Goal: Find specific page/section: Find specific page/section

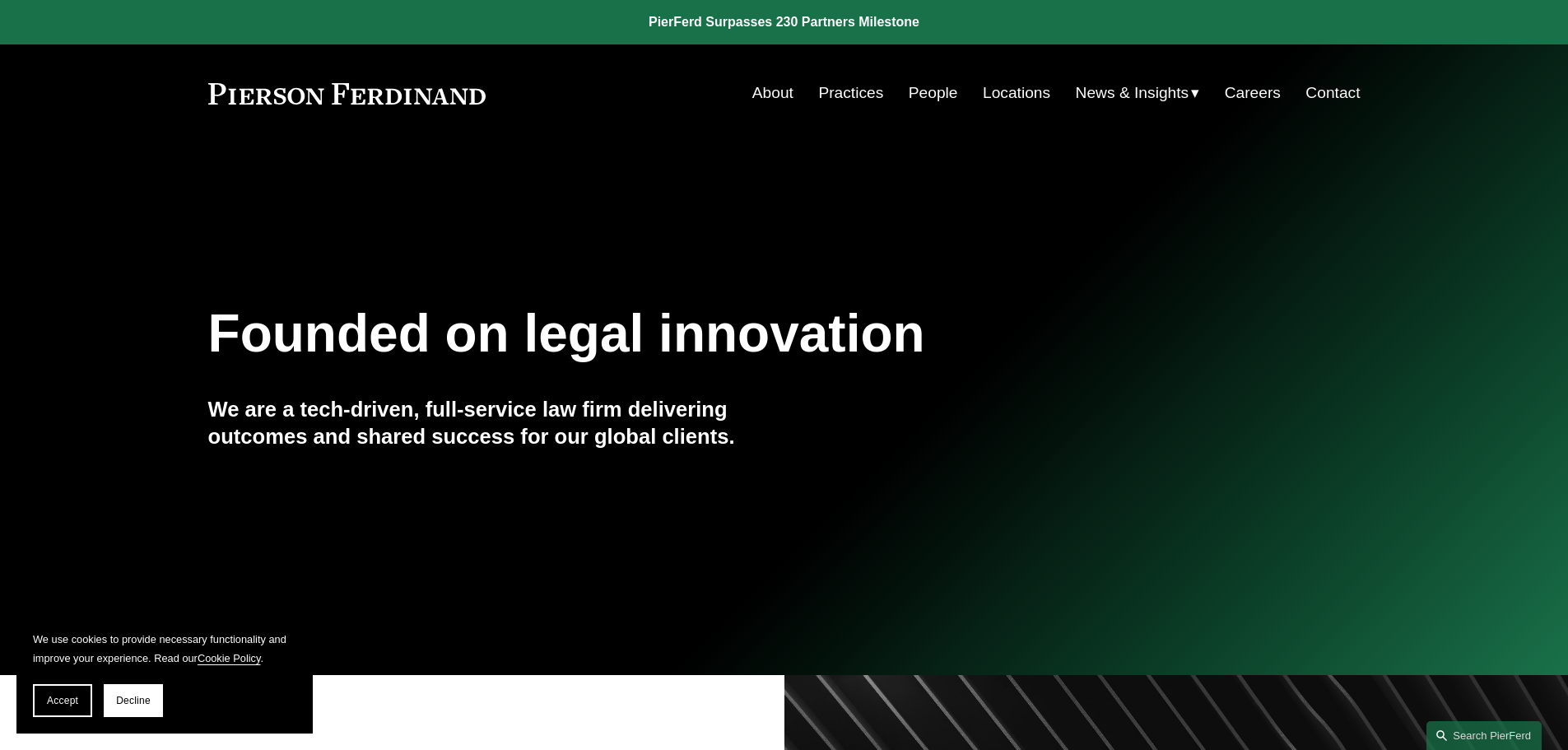
click at [1005, 93] on link "Locations" at bounding box center [1016, 93] width 67 height 31
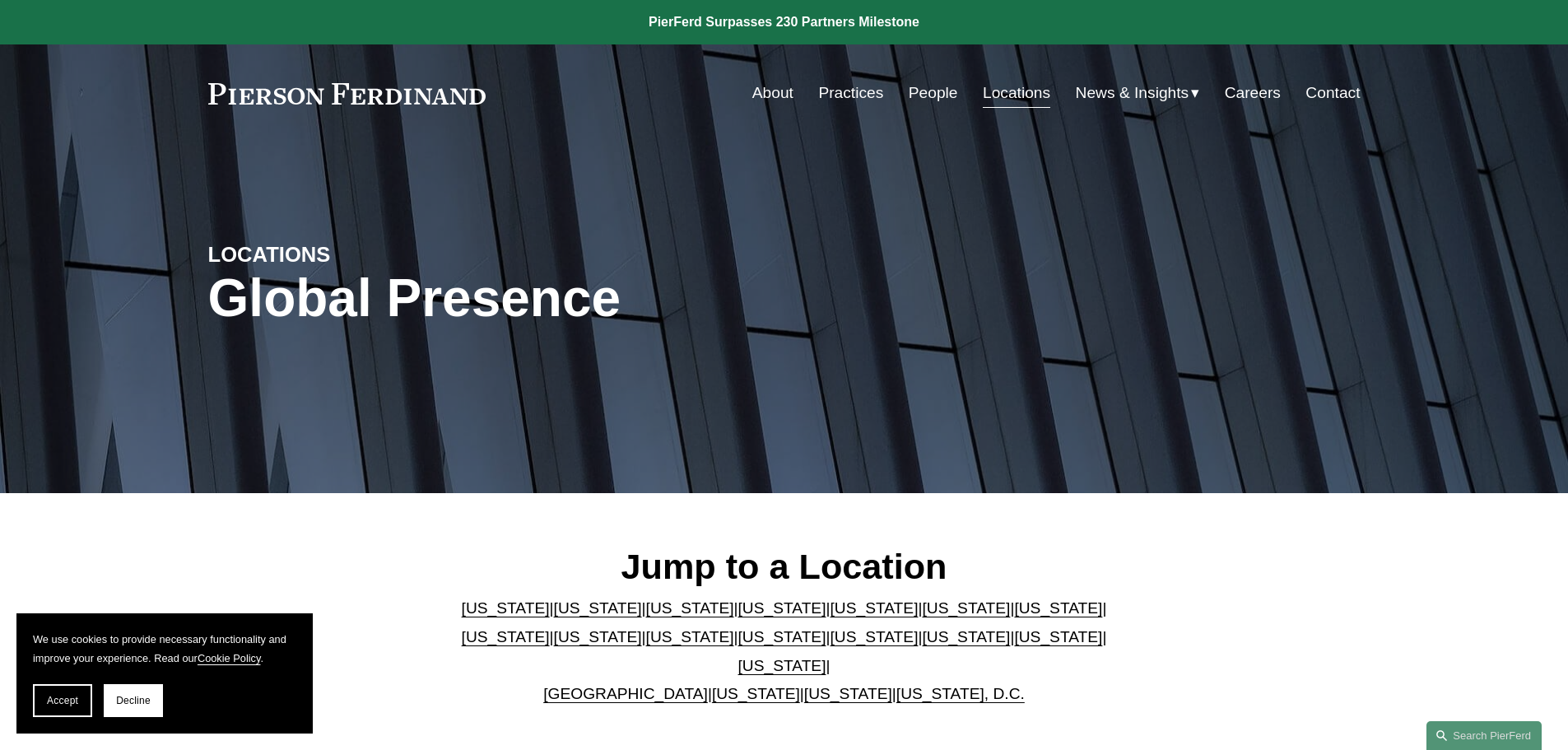
click at [635, 685] on link "United Kingdom" at bounding box center [625, 693] width 165 height 18
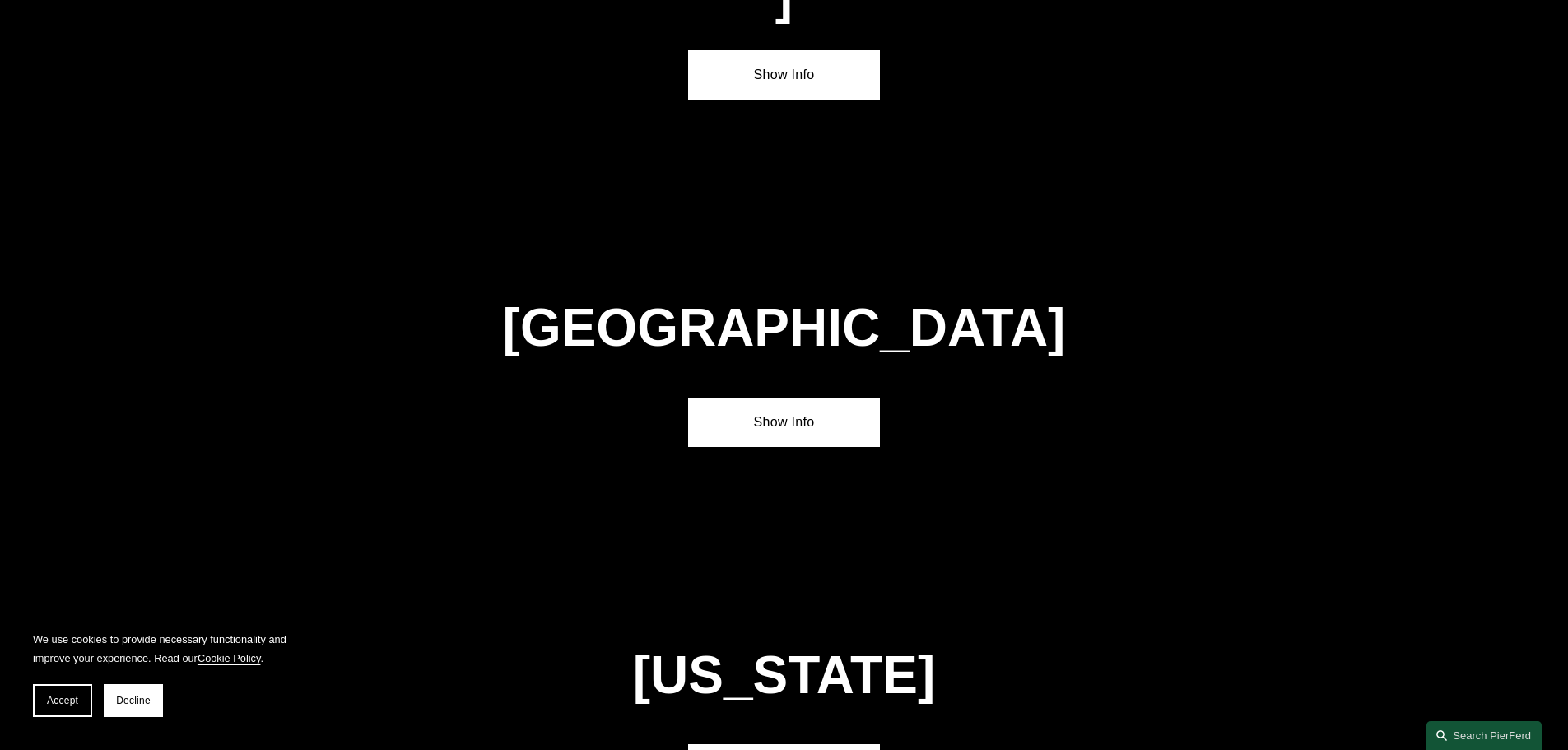
scroll to position [5950, 0]
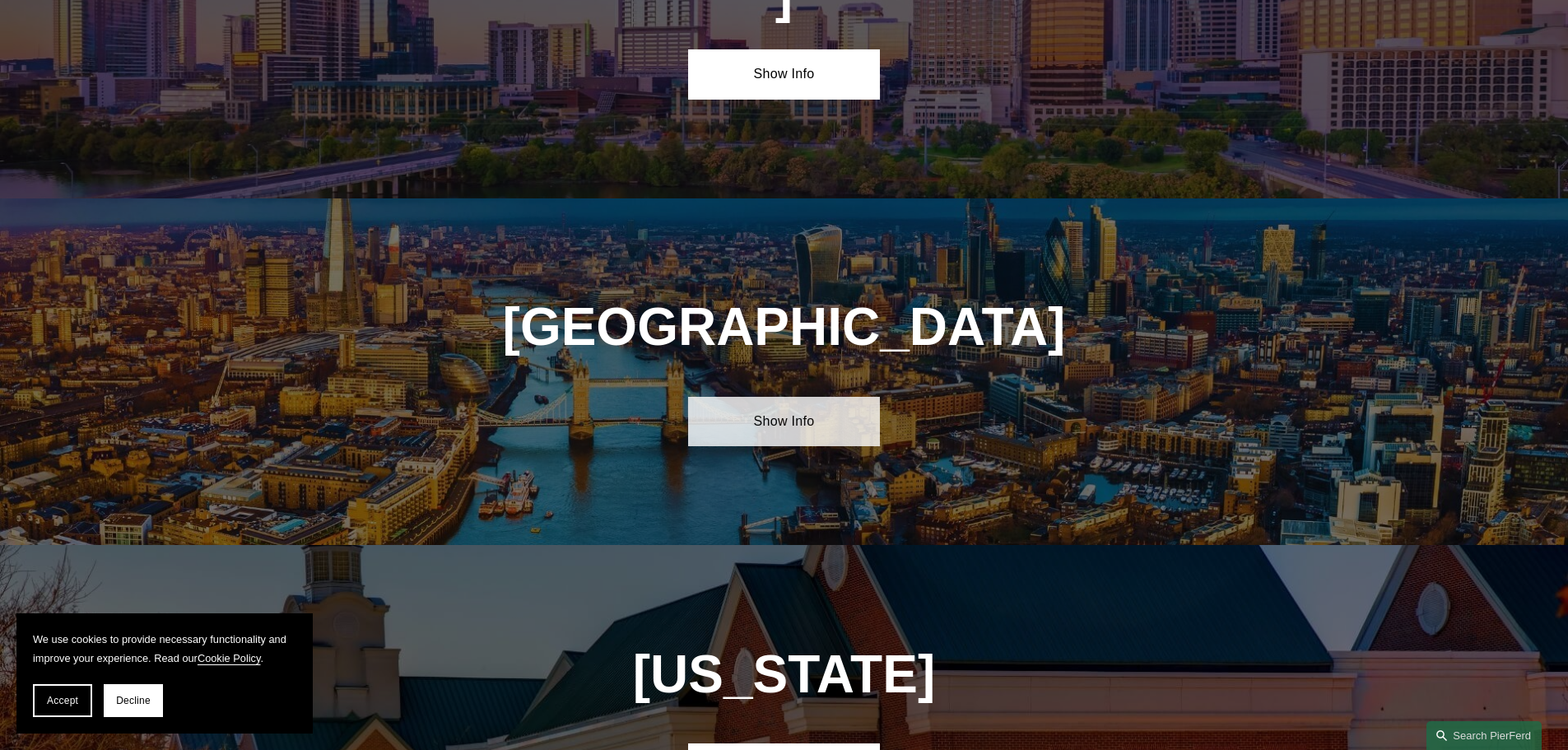
click at [805, 397] on link "Show Info" at bounding box center [784, 421] width 192 height 50
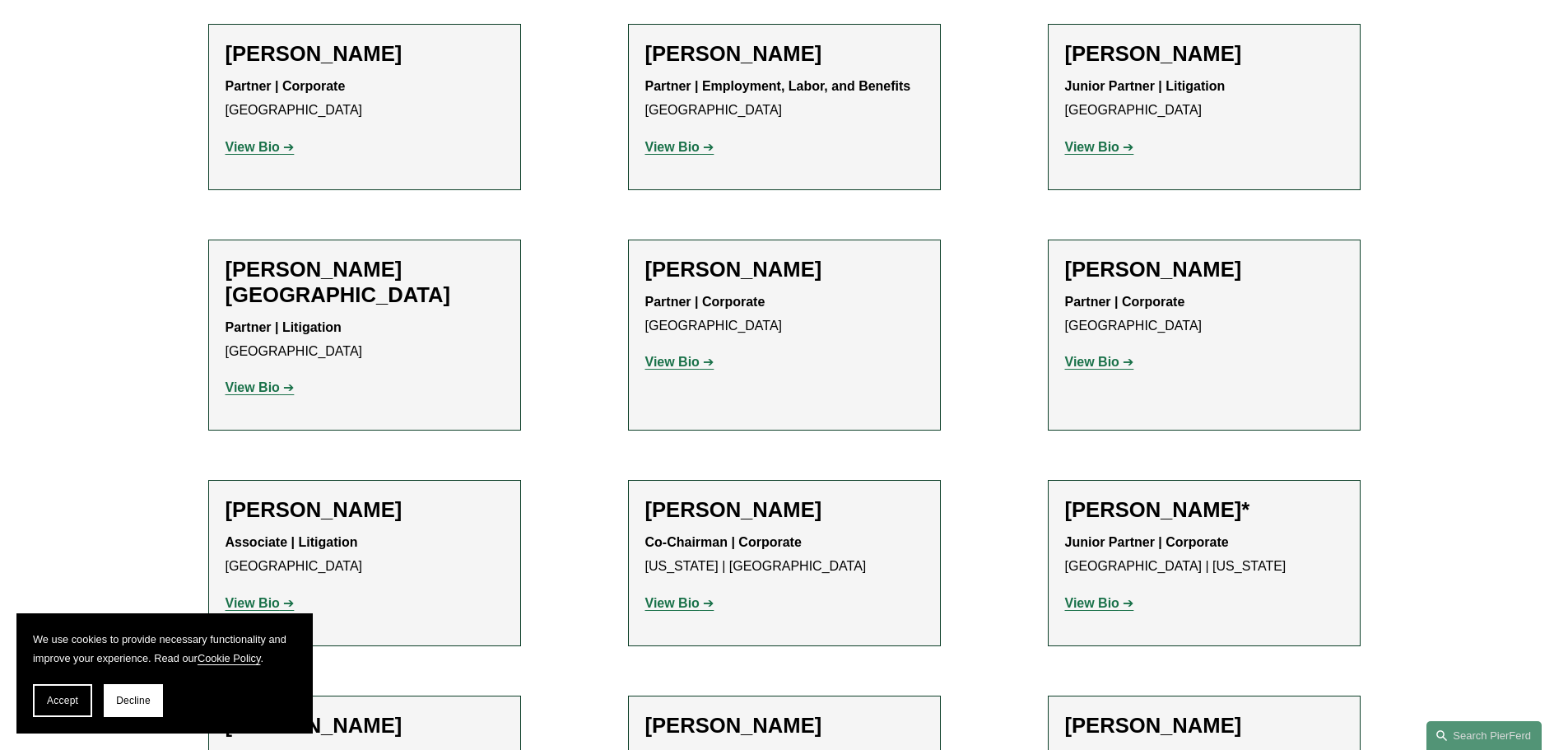
scroll to position [1235, 0]
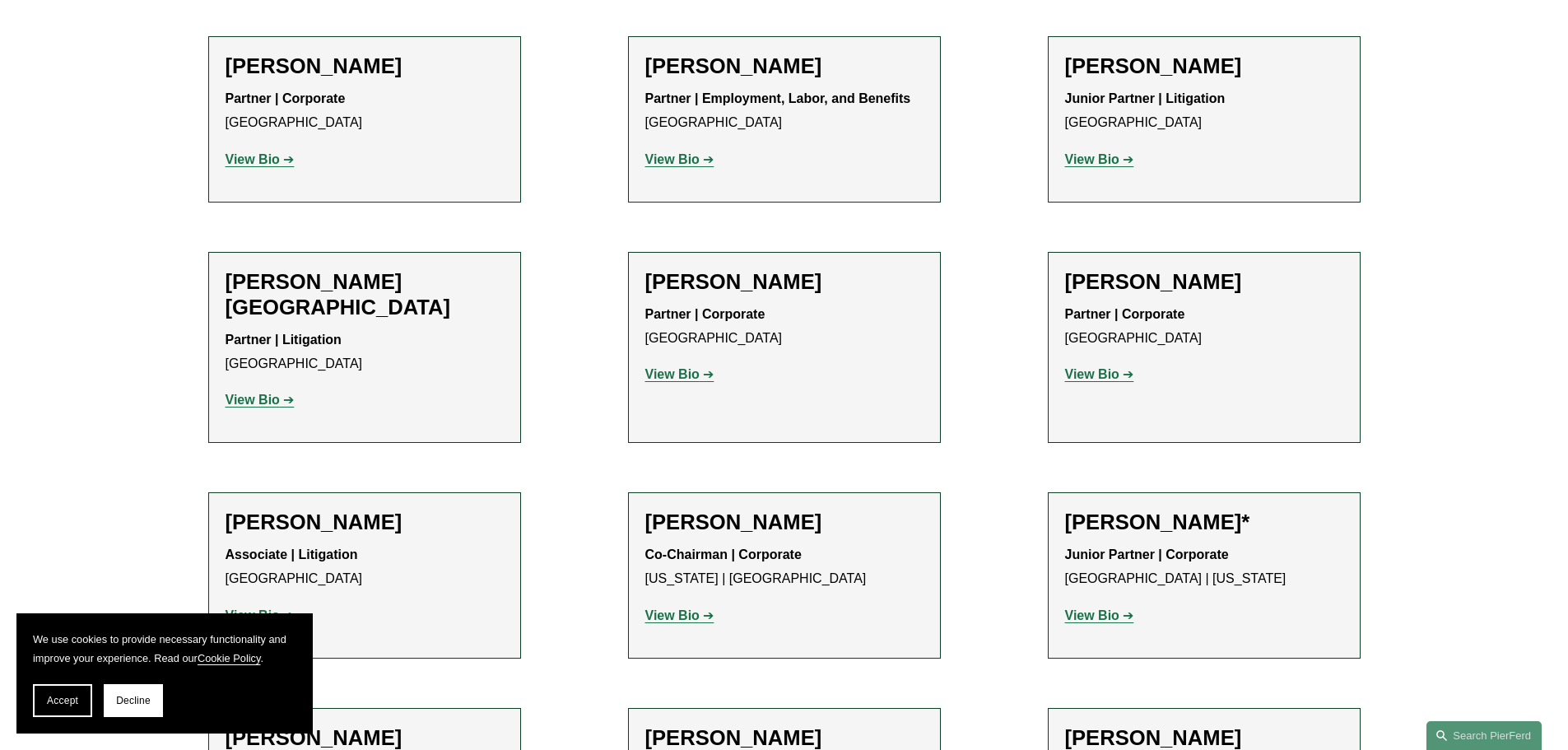
click at [254, 393] on strong "View Bio" at bounding box center [253, 400] width 55 height 14
